Goal: Information Seeking & Learning: Find specific fact

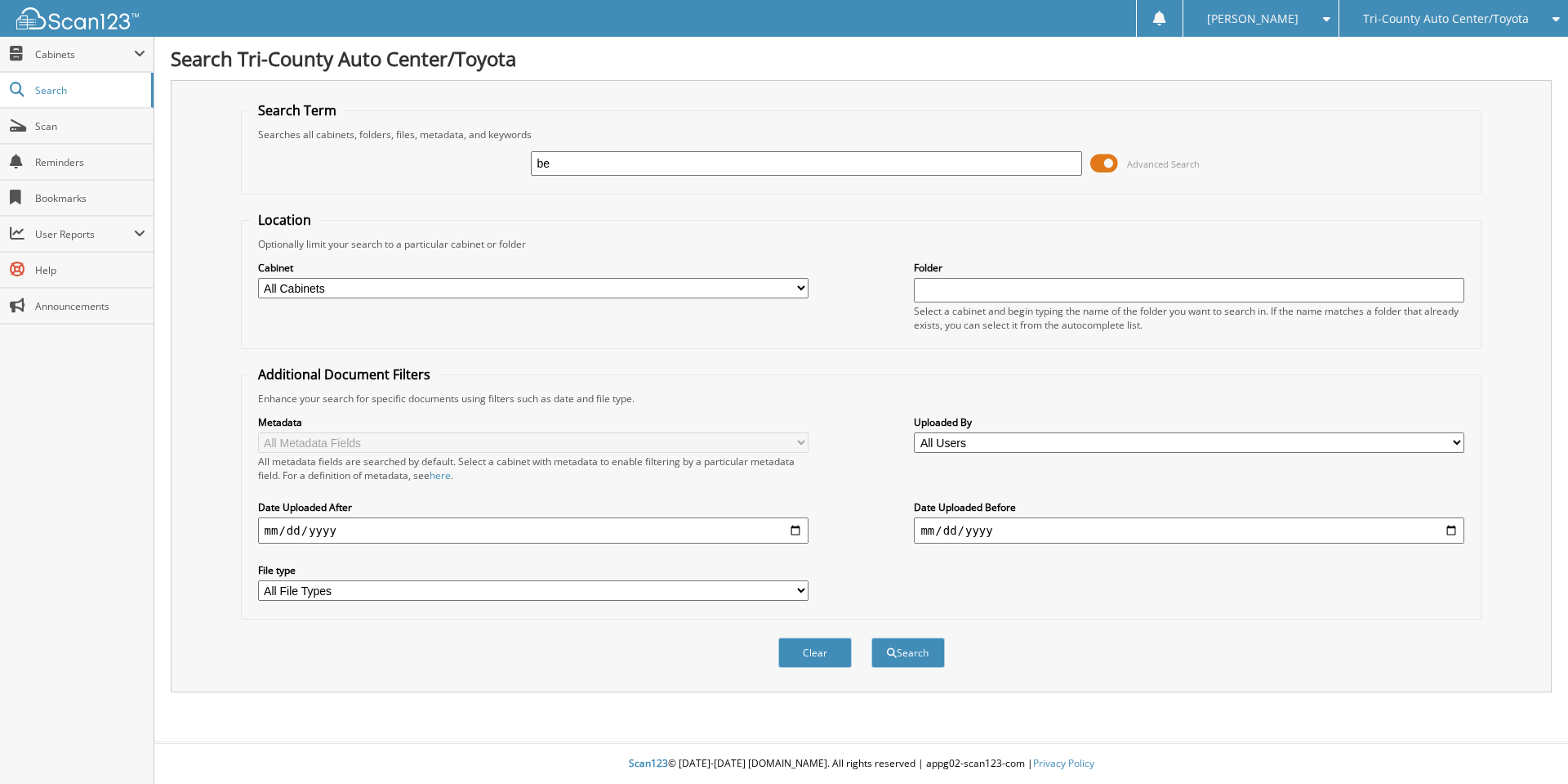
type input "b"
type input "[PERSON_NAME] best"
click at [871, 637] on button "Search" at bounding box center [908, 652] width 73 height 30
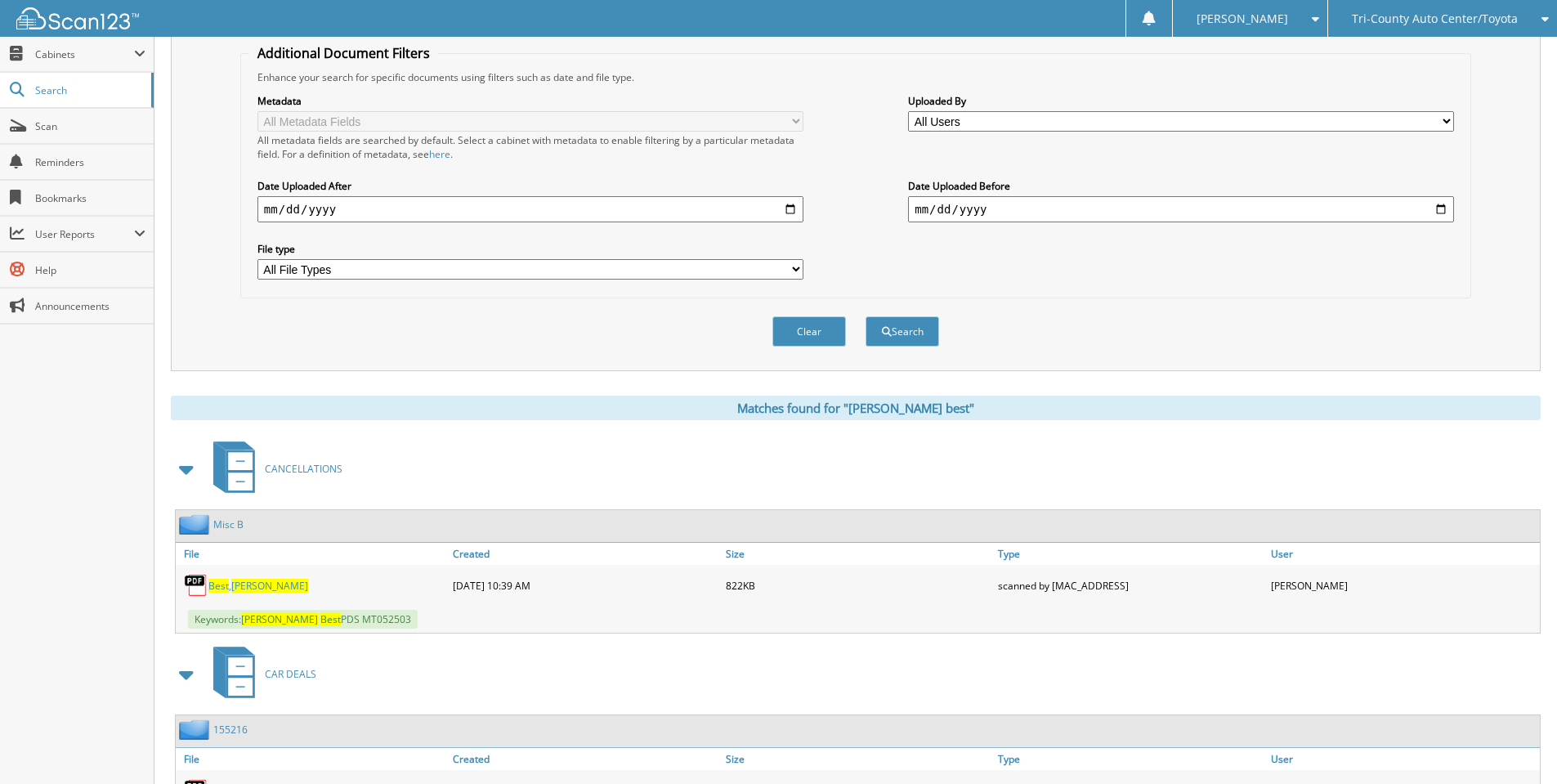
scroll to position [426, 0]
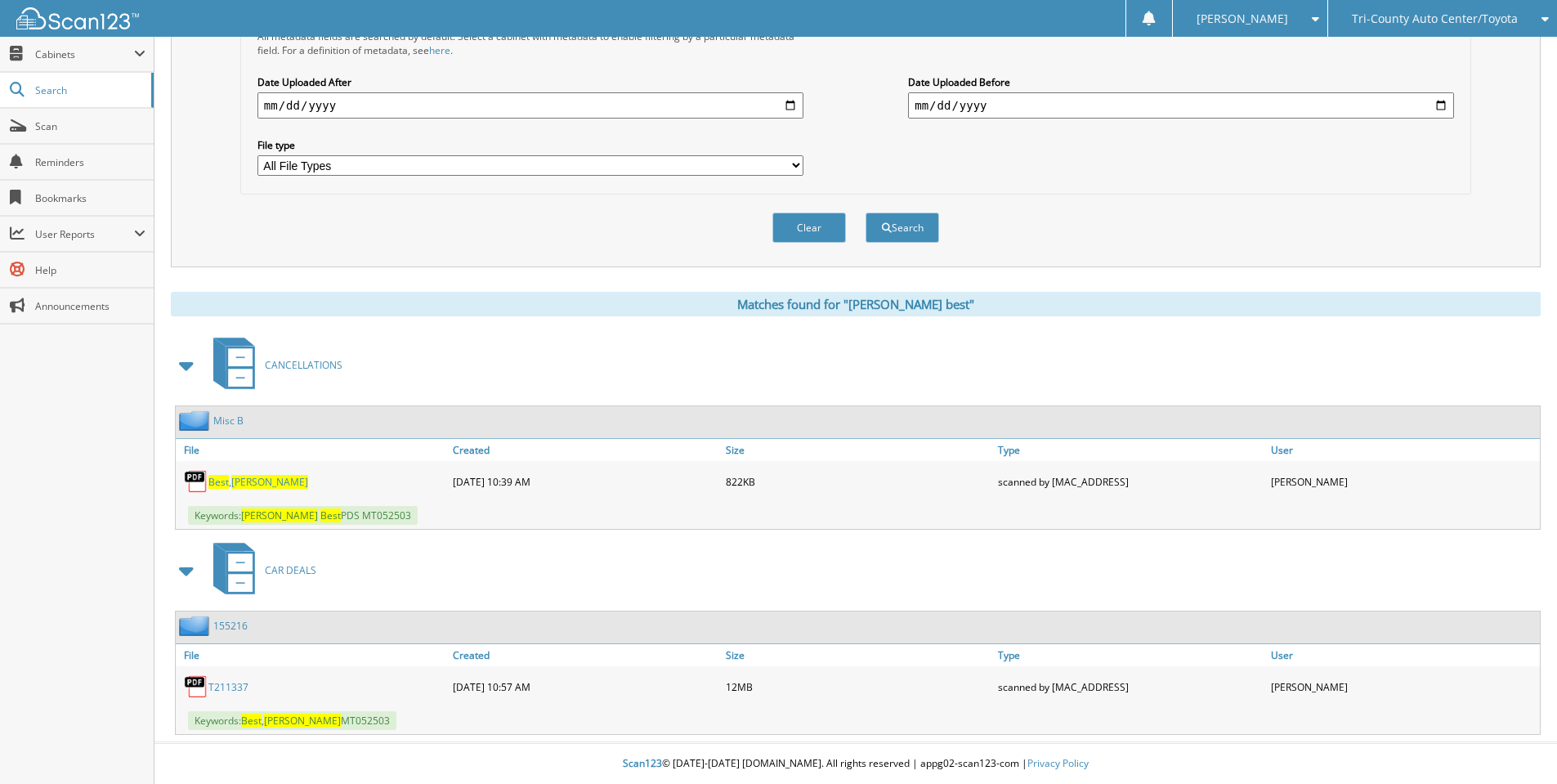
drag, startPoint x: 248, startPoint y: 487, endPoint x: 268, endPoint y: 481, distance: 20.9
click at [248, 487] on span "Dean" at bounding box center [269, 481] width 77 height 14
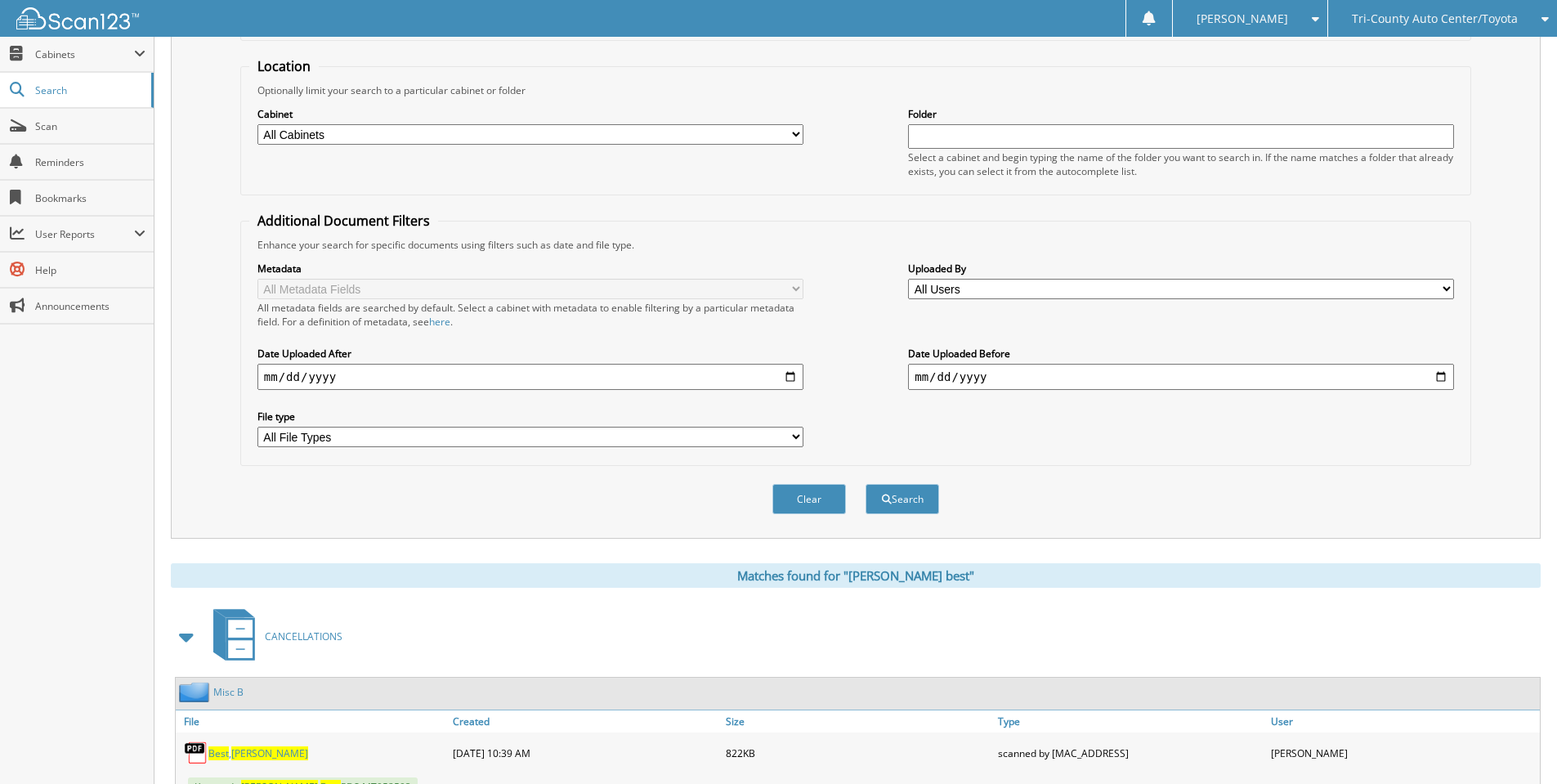
click at [413, 130] on select "All Cabinets ACCOUNTS PAYABLE ACCOUNTS RECEIVABLE CANCELLATIONS CAR DEALS P-TIT…" at bounding box center [530, 134] width 546 height 21
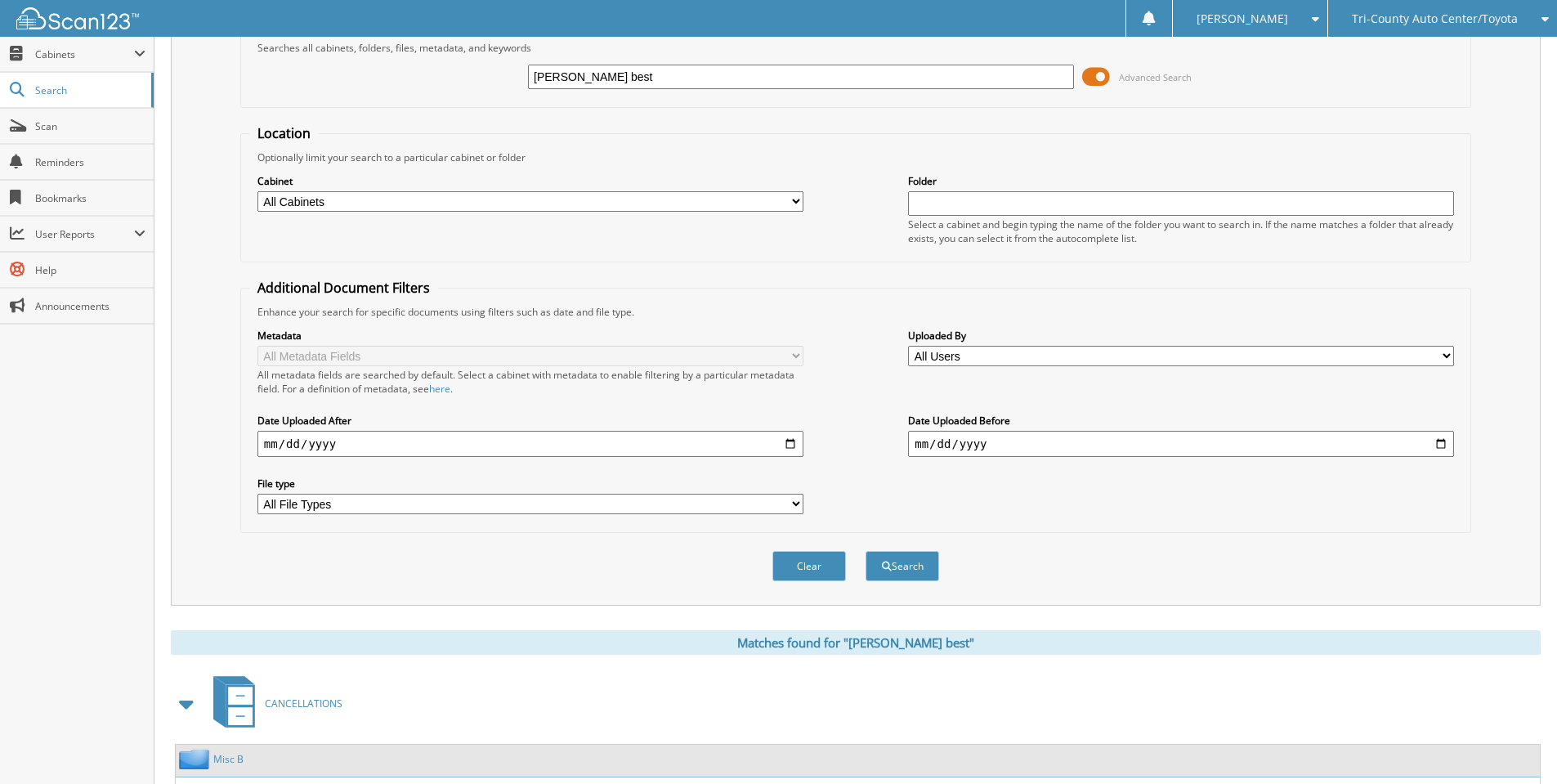
scroll to position [0, 0]
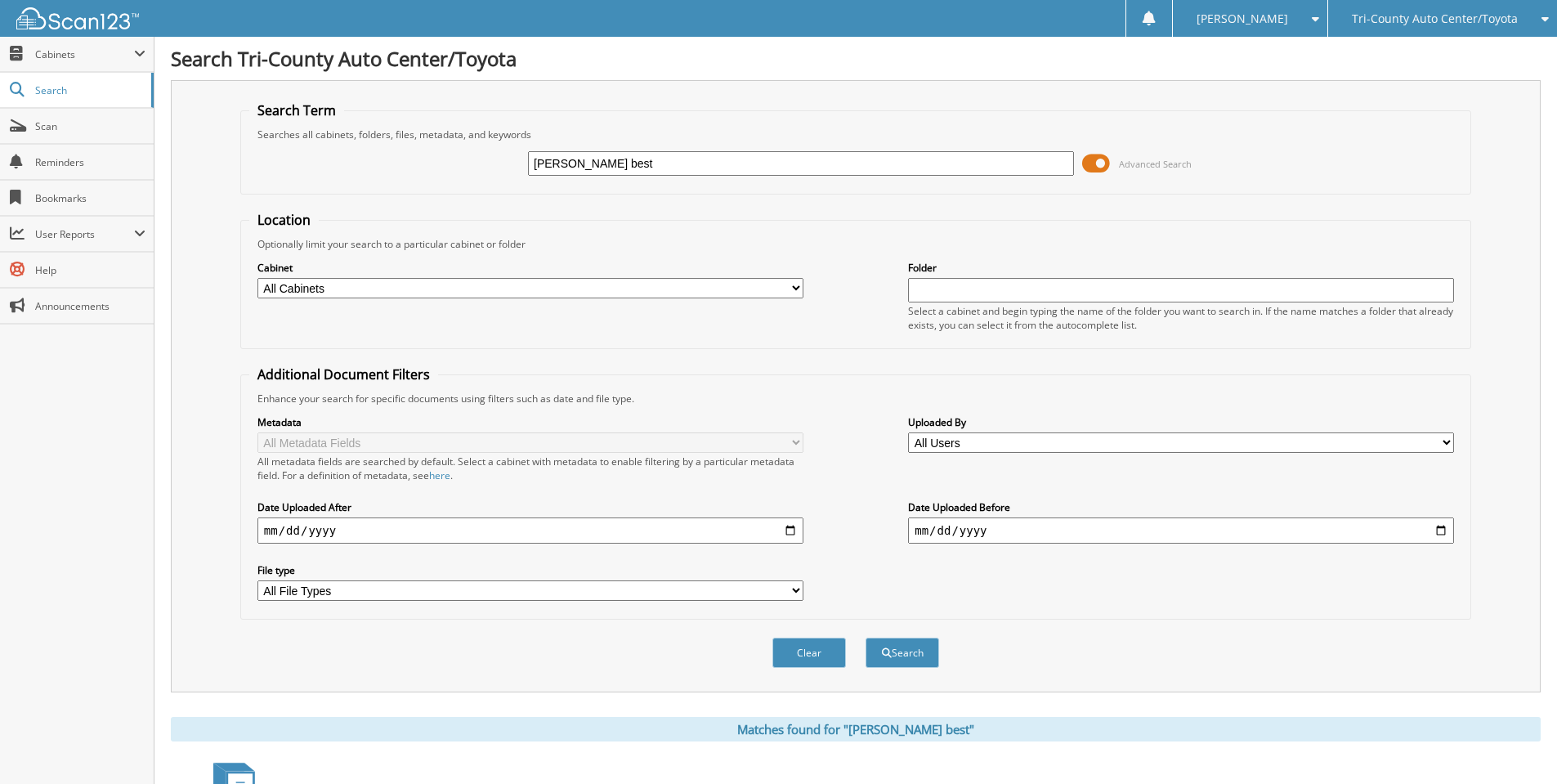
drag, startPoint x: 620, startPoint y: 161, endPoint x: 341, endPoint y: 171, distance: 279.2
click at [341, 171] on div "dean best Advanced Search" at bounding box center [856, 163] width 1213 height 44
type input "jansson"
click at [866, 637] on button "Search" at bounding box center [902, 652] width 73 height 30
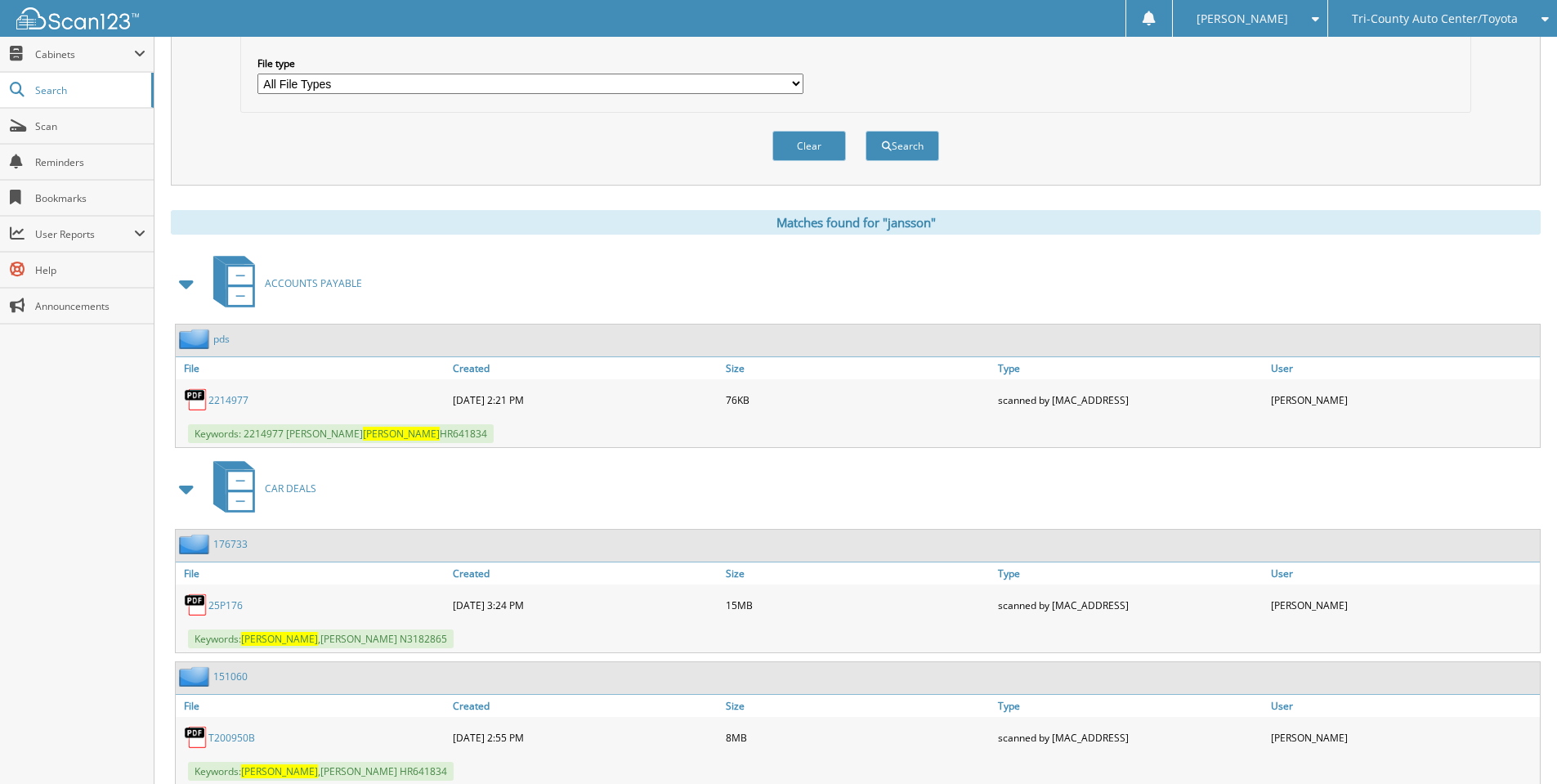
scroll to position [653, 0]
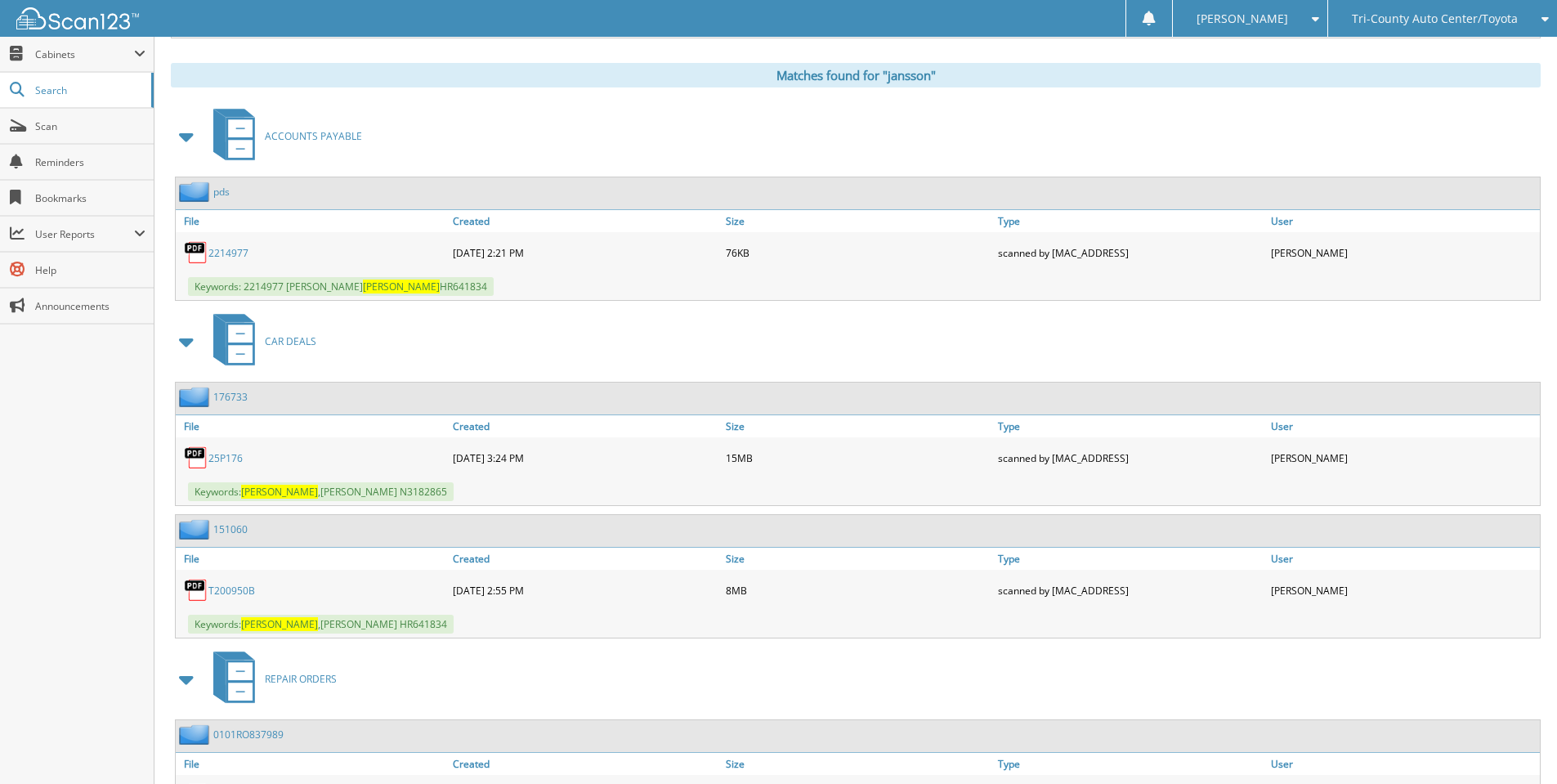
click at [241, 250] on link "2214977" at bounding box center [229, 252] width 40 height 14
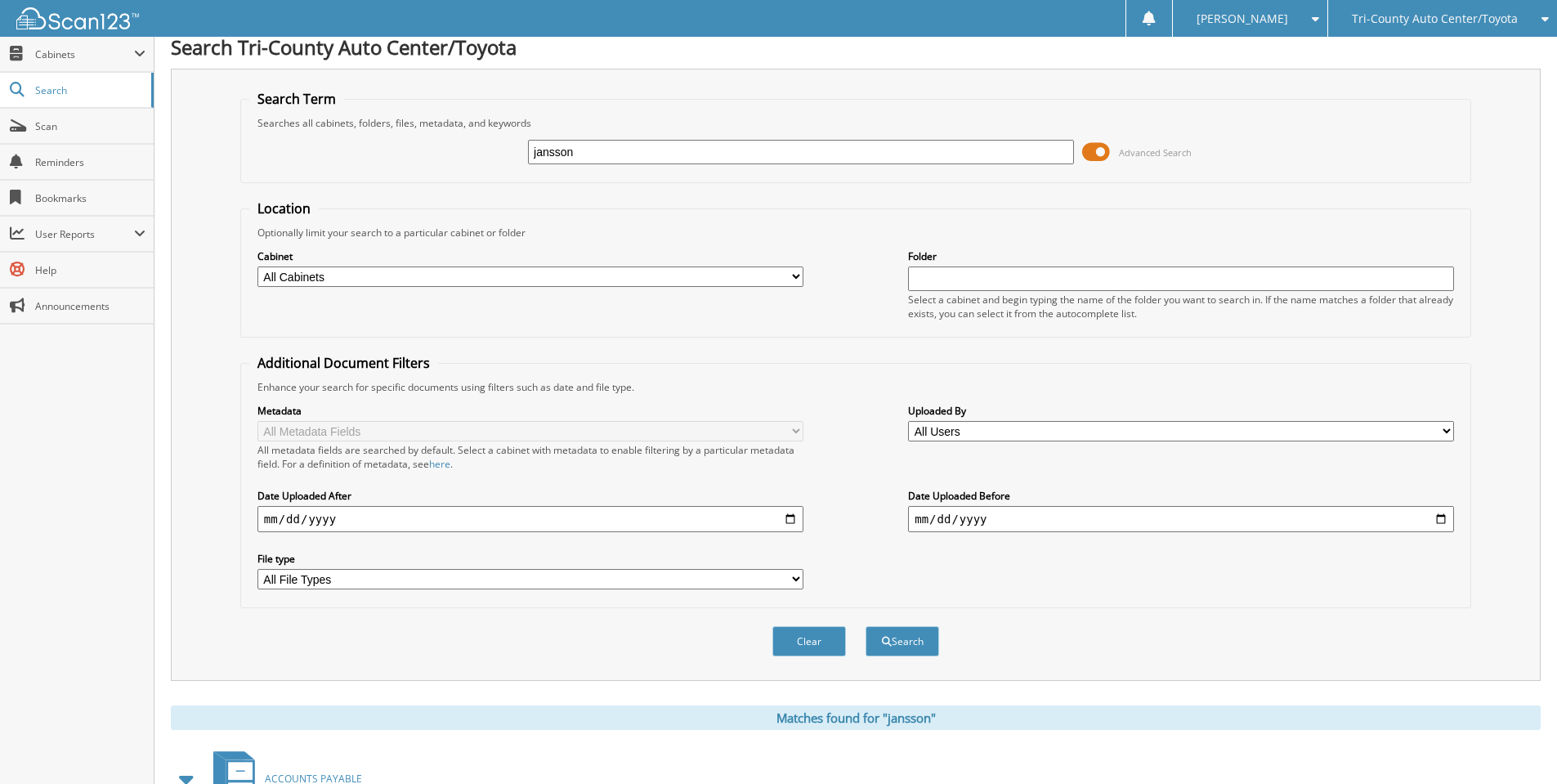
scroll to position [0, 0]
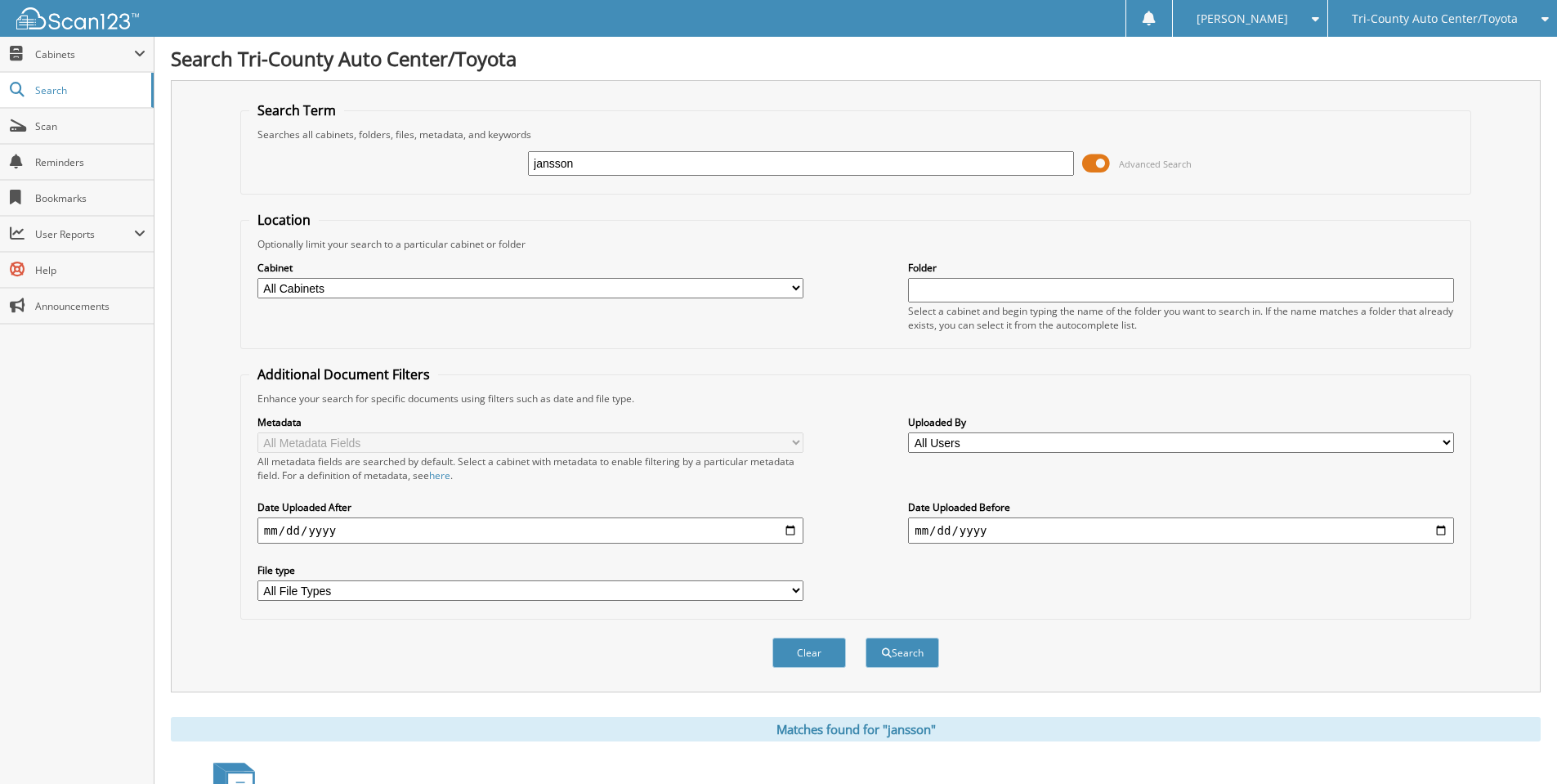
click at [608, 154] on div "jansson" at bounding box center [801, 163] width 546 height 28
drag, startPoint x: 498, startPoint y: 161, endPoint x: 484, endPoint y: 161, distance: 14.0
click at [484, 161] on div "jansson Advanced Search" at bounding box center [856, 163] width 1213 height 44
type input "[PERSON_NAME]"
click at [866, 637] on button "Search" at bounding box center [902, 652] width 73 height 30
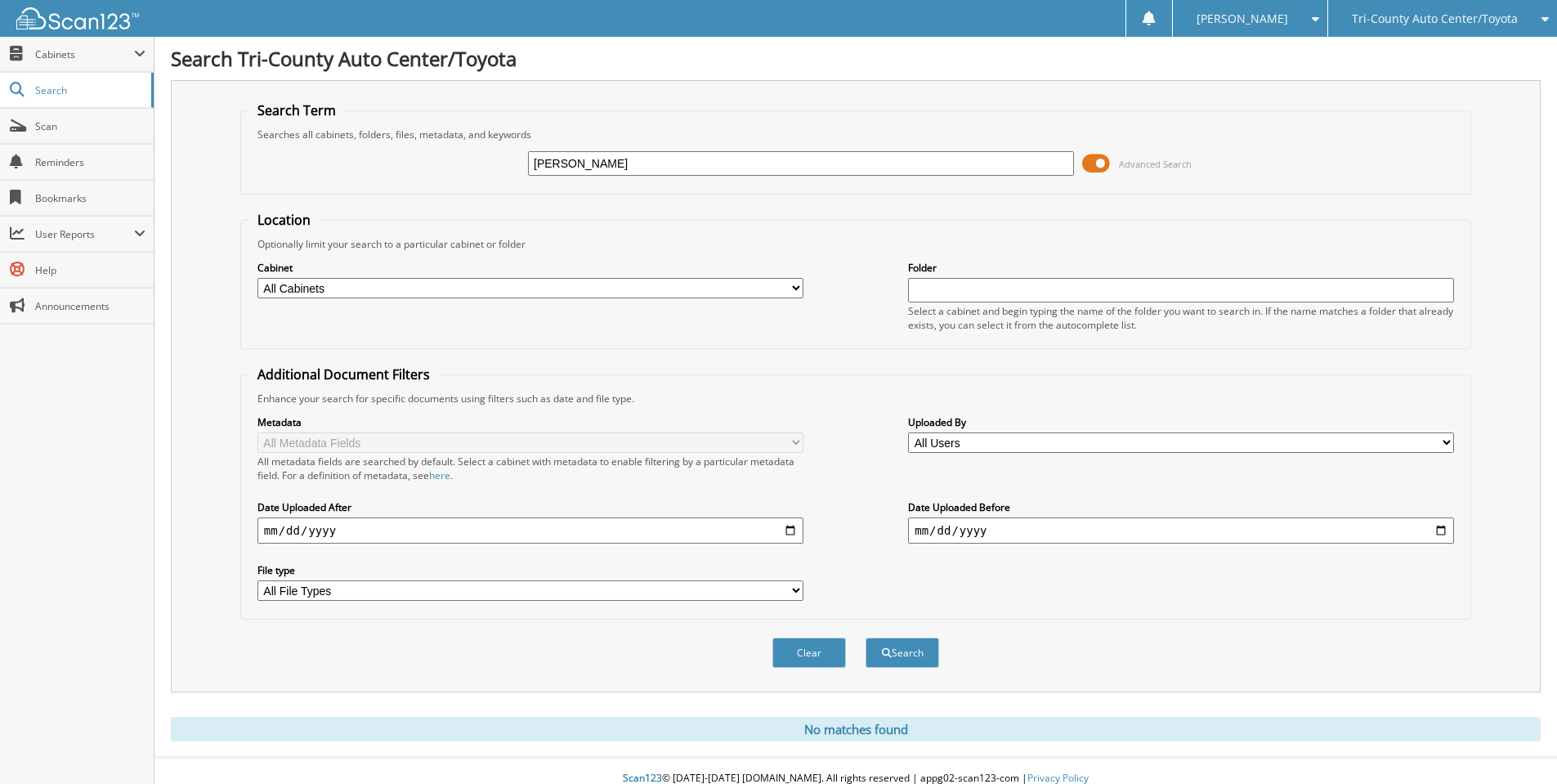
drag, startPoint x: 595, startPoint y: 158, endPoint x: 487, endPoint y: 148, distance: 108.5
click at [492, 149] on div "trovato Advanced Search" at bounding box center [856, 163] width 1213 height 44
click at [1476, 22] on span "Tri-County Auto Center/Toyota" at bounding box center [1435, 18] width 166 height 10
click at [1397, 58] on link "Tri-County Chrysler Jeep Dodge" at bounding box center [1443, 52] width 229 height 29
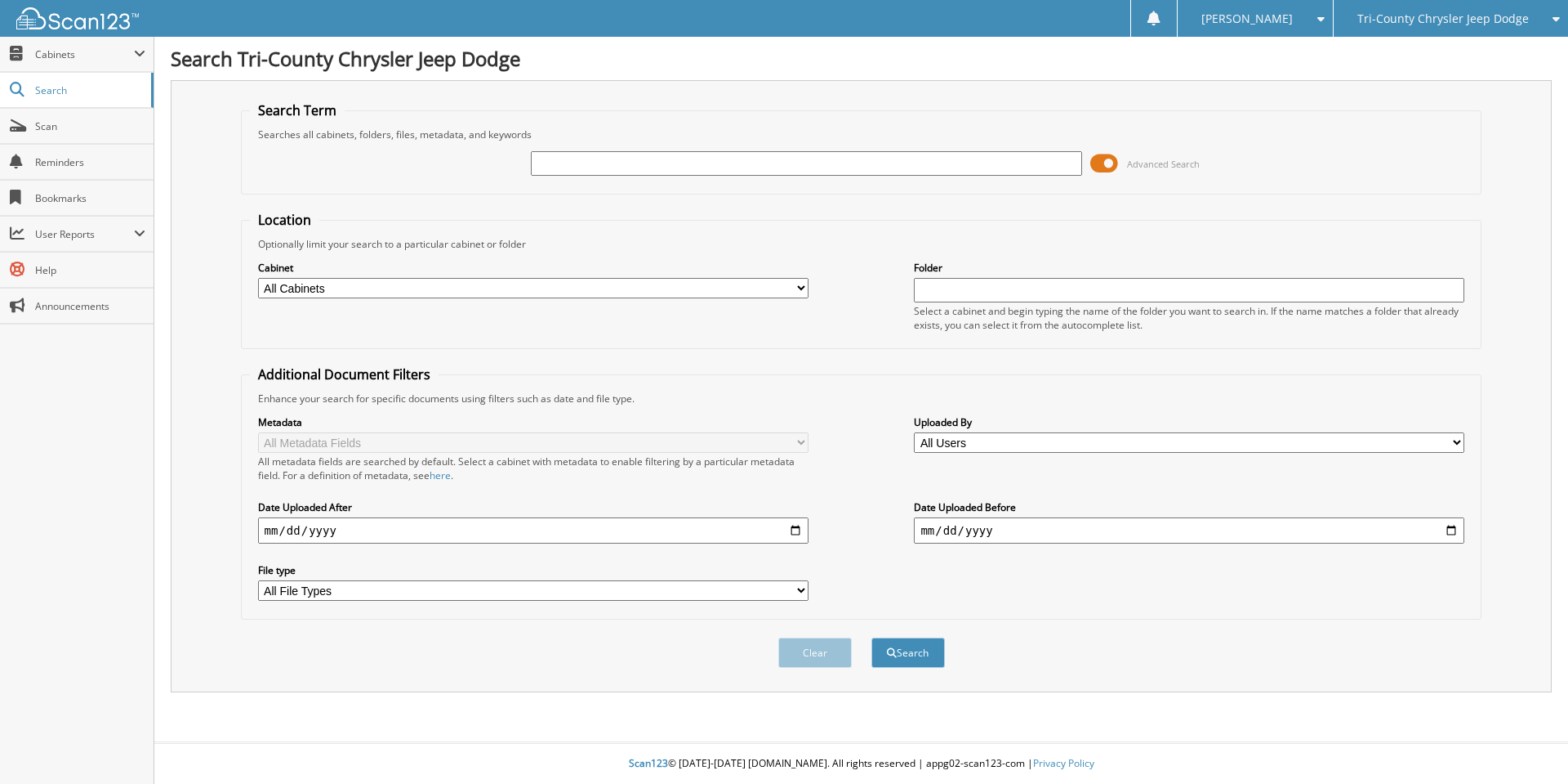
click at [705, 155] on input "text" at bounding box center [806, 163] width 551 height 24
type input "[PERSON_NAME]"
click at [871, 637] on button "Search" at bounding box center [908, 652] width 73 height 30
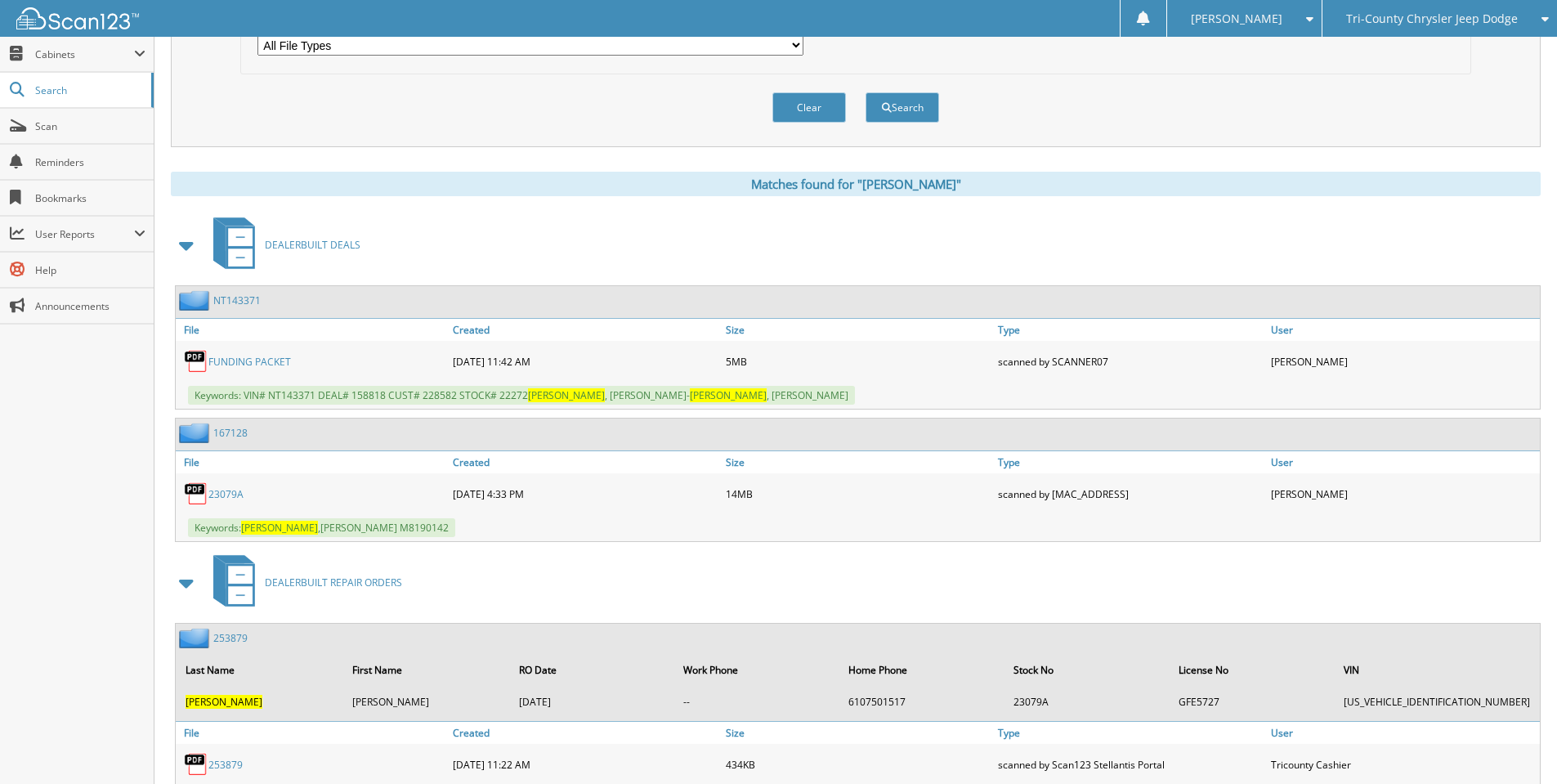
click at [229, 494] on link "23079A" at bounding box center [226, 493] width 35 height 14
